Goal: Transaction & Acquisition: Purchase product/service

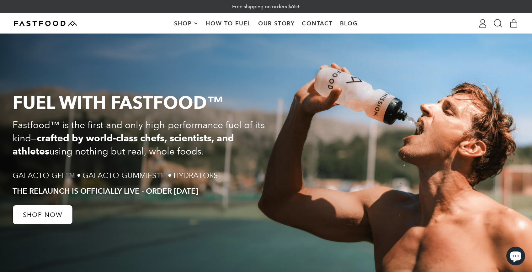
click at [185, 22] on span "Shop" at bounding box center [183, 24] width 19 height 6
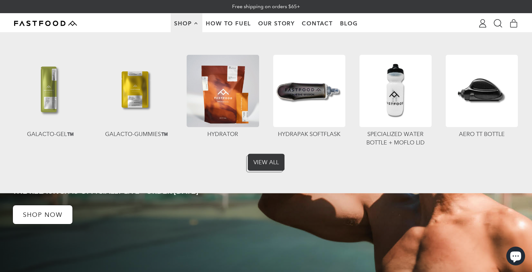
click at [134, 94] on img at bounding box center [136, 91] width 72 height 72
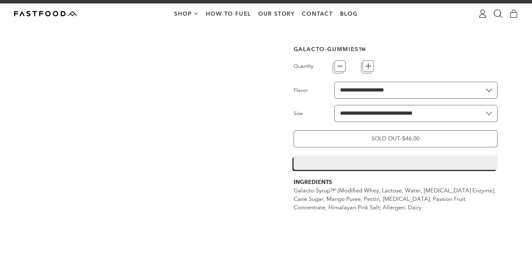
type input "*"
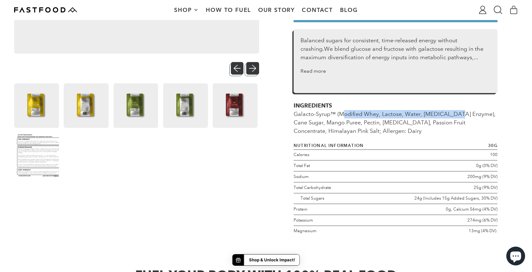
scroll to position [246, 0]
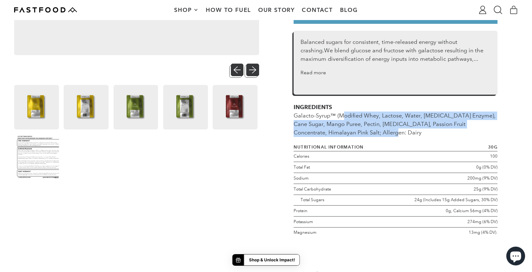
drag, startPoint x: 340, startPoint y: 119, endPoint x: 380, endPoint y: 132, distance: 42.0
click at [380, 132] on div "INGREDIENTS Galacto-Syrup™ (Modified Whey, Lactose, Water, [MEDICAL_DATA] Enzym…" at bounding box center [396, 120] width 204 height 34
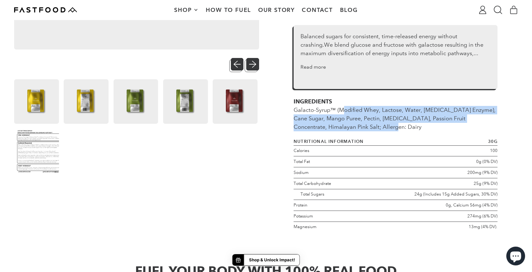
click at [377, 124] on div "INGREDIENTS Galacto-Syrup™ (Modified Whey, Lactose, Water, [MEDICAL_DATA] Enzym…" at bounding box center [396, 115] width 204 height 34
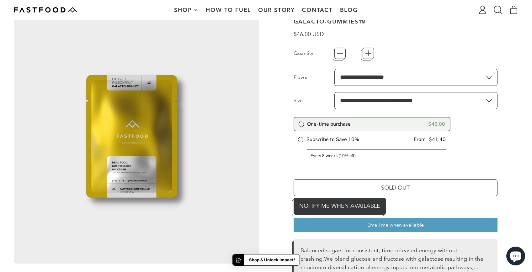
scroll to position [36, 0]
